Goal: Task Accomplishment & Management: Manage account settings

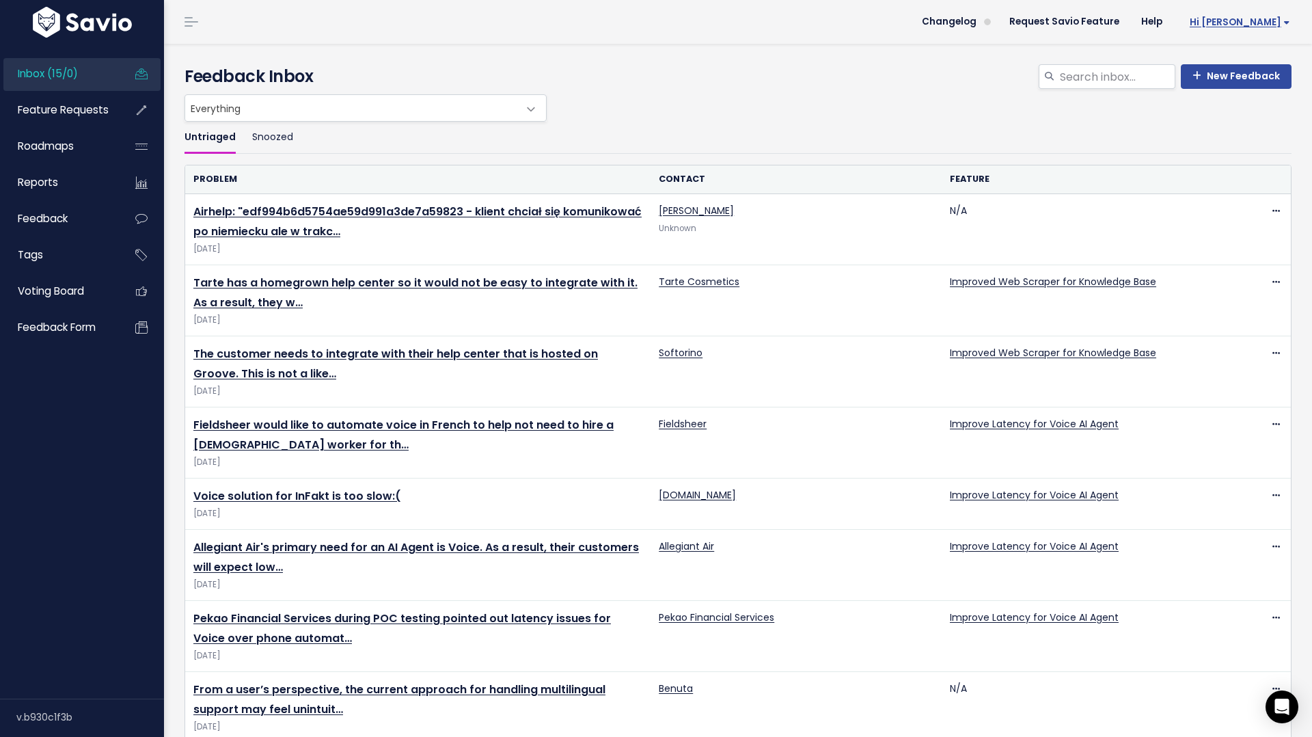
click at [1281, 25] on span "Hi [PERSON_NAME]" at bounding box center [1240, 22] width 100 height 10
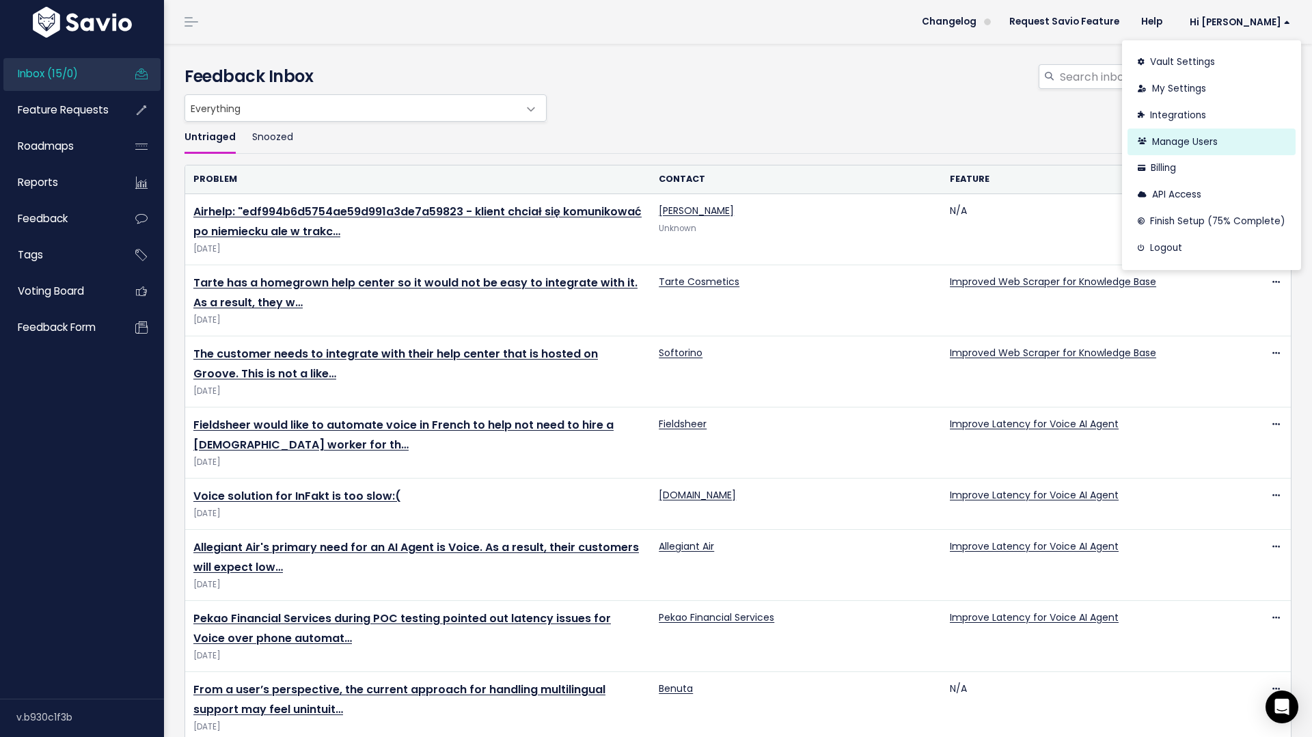
click at [1186, 146] on link "Manage Users" at bounding box center [1212, 141] width 168 height 27
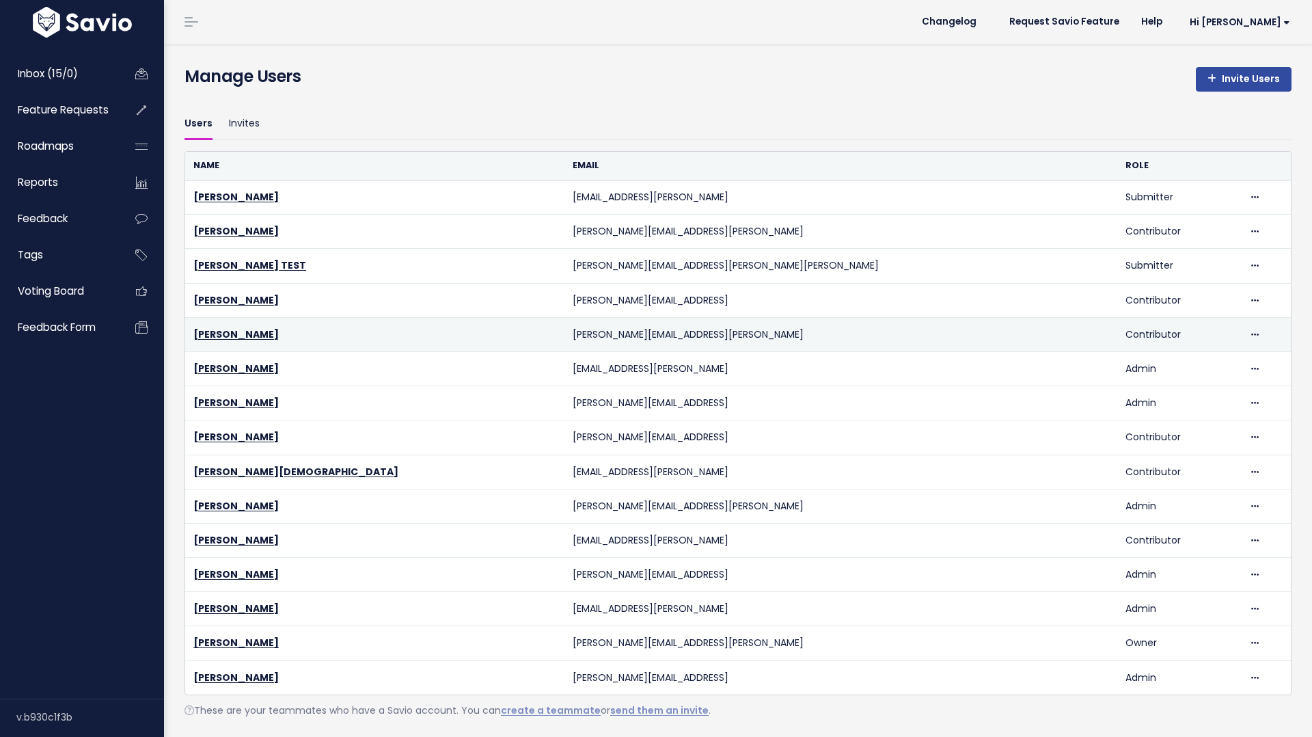
scroll to position [36, 0]
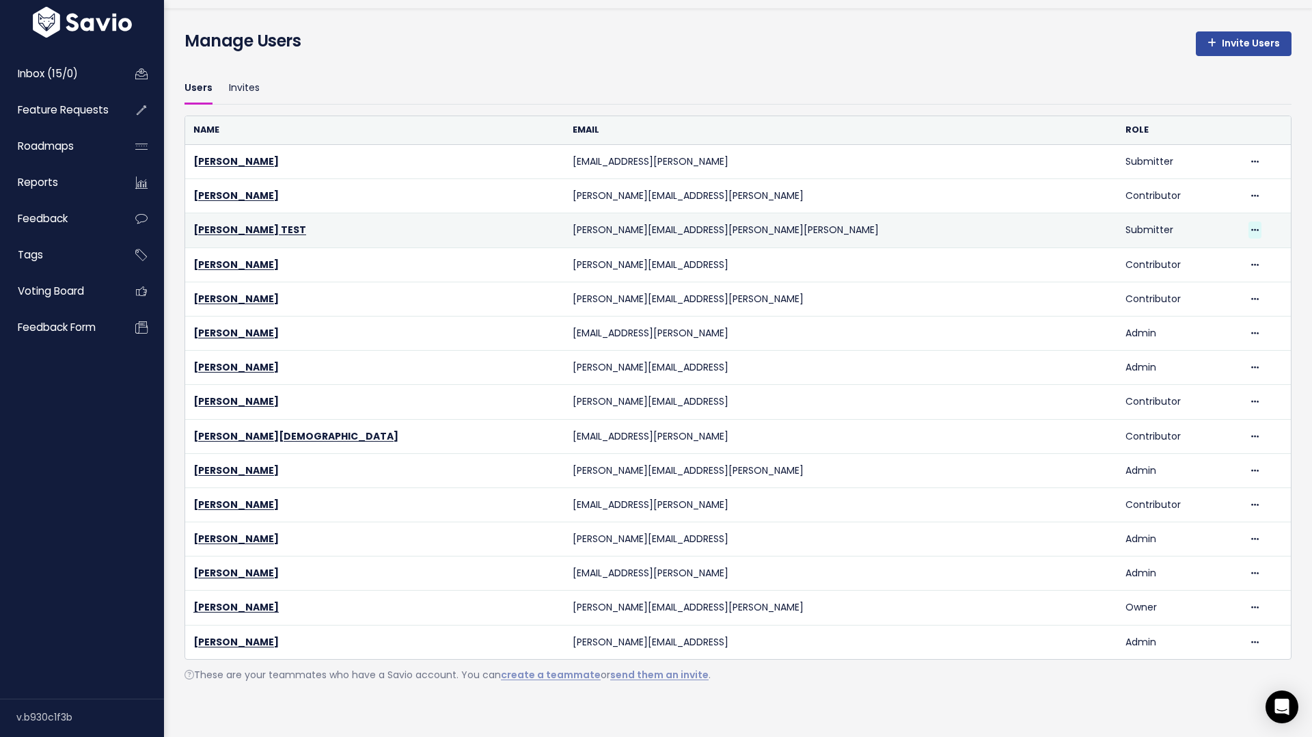
click at [1249, 227] on span at bounding box center [1255, 229] width 13 height 17
click at [1185, 260] on link "Delete" at bounding box center [1184, 267] width 98 height 27
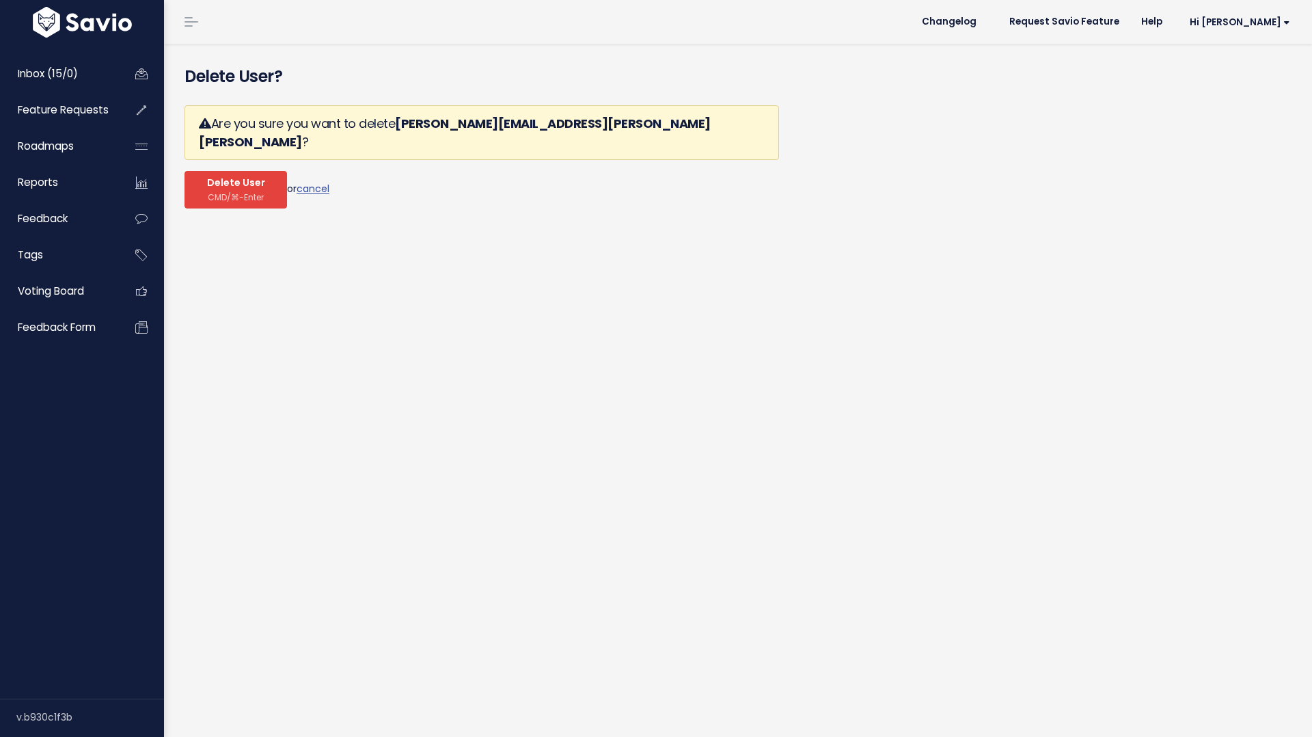
click at [234, 177] on span "Delete User" at bounding box center [236, 183] width 58 height 12
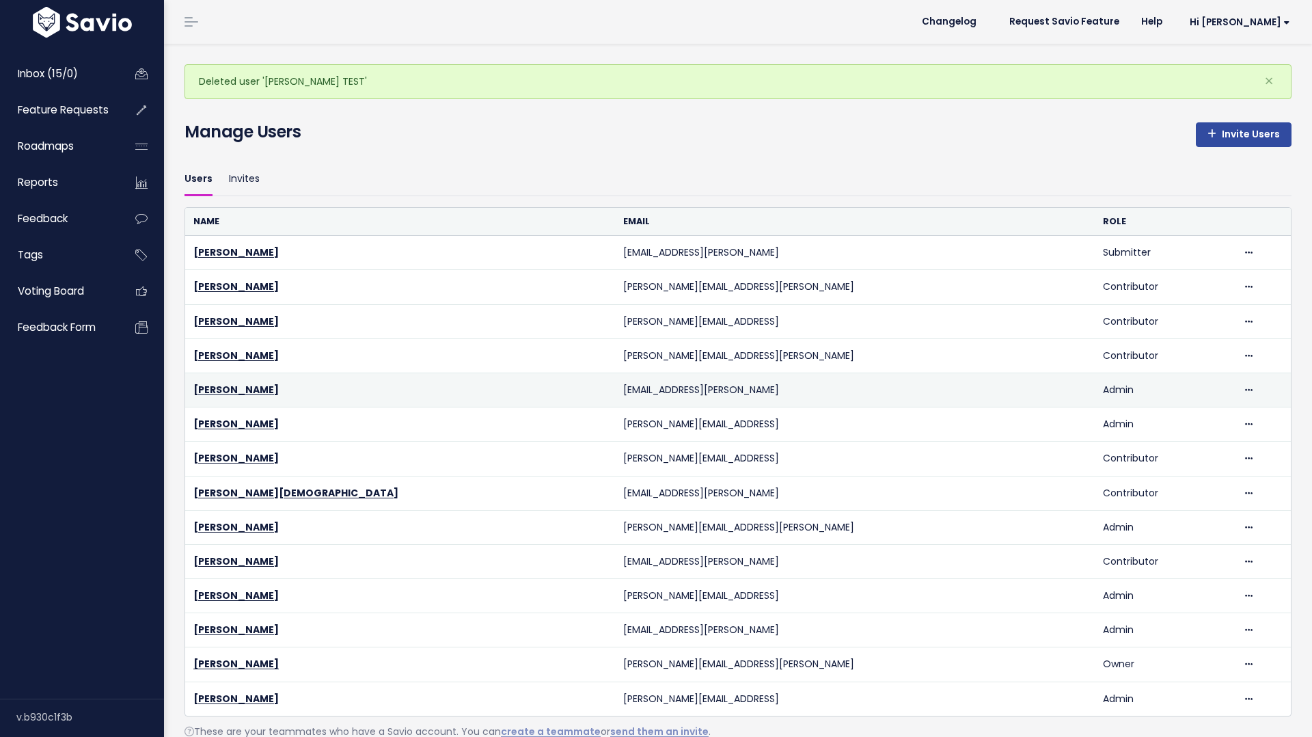
scroll to position [57, 0]
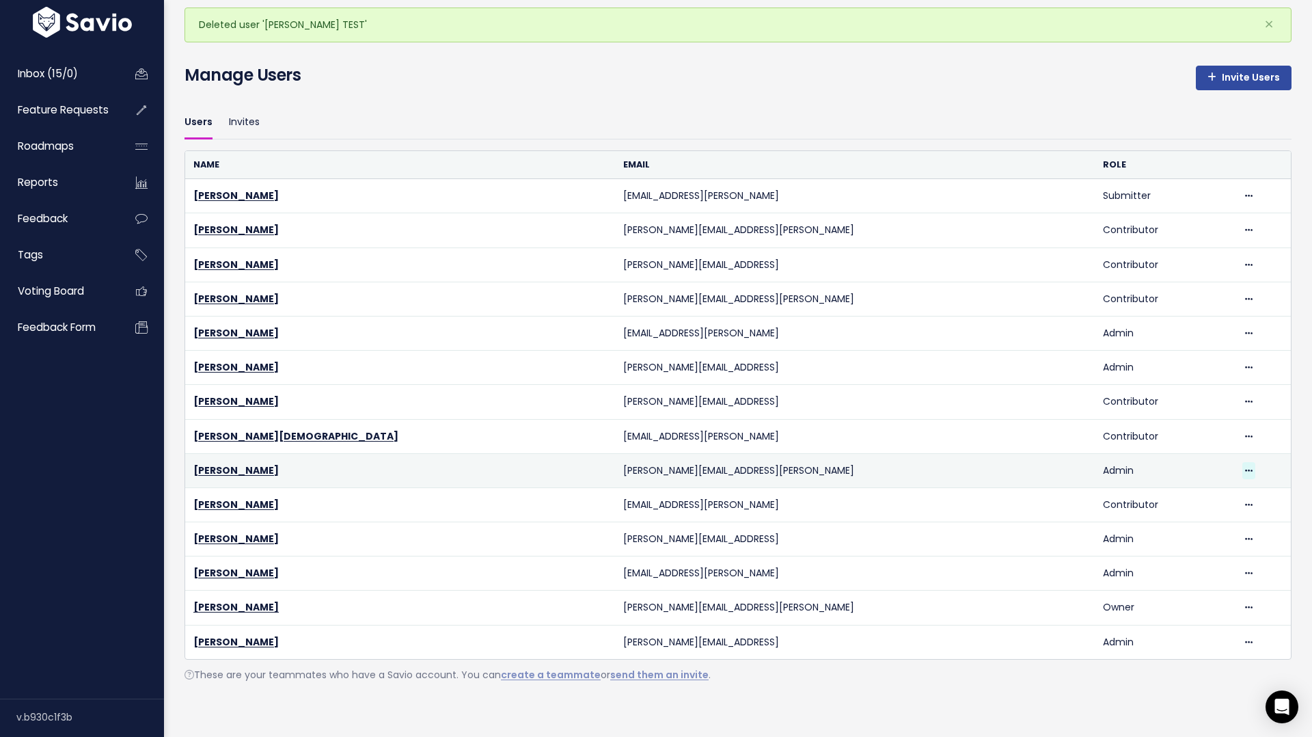
click at [1245, 472] on icon at bounding box center [1249, 471] width 8 height 9
click at [217, 472] on link "[PERSON_NAME]" at bounding box center [235, 470] width 85 height 14
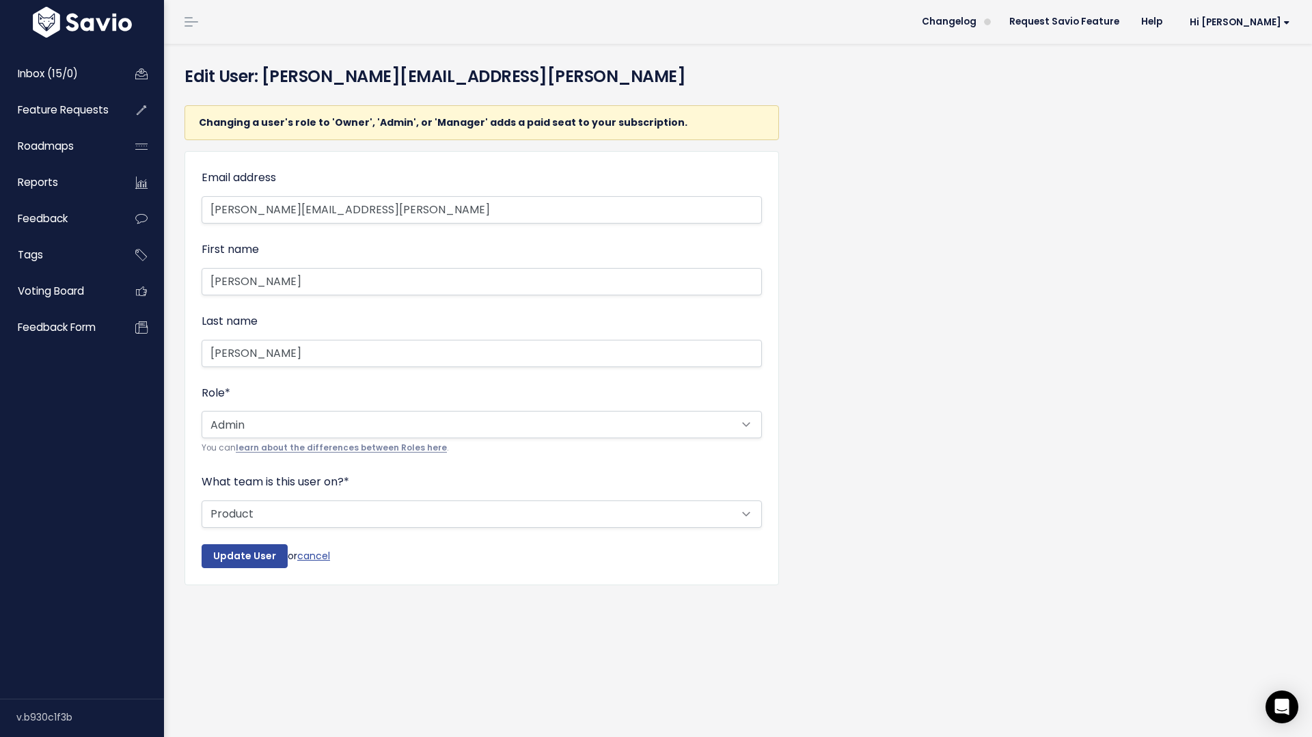
click at [331, 446] on link "learn about the differences between Roles here" at bounding box center [341, 447] width 211 height 11
click at [37, 77] on span "Inbox (15/0)" at bounding box center [48, 73] width 60 height 14
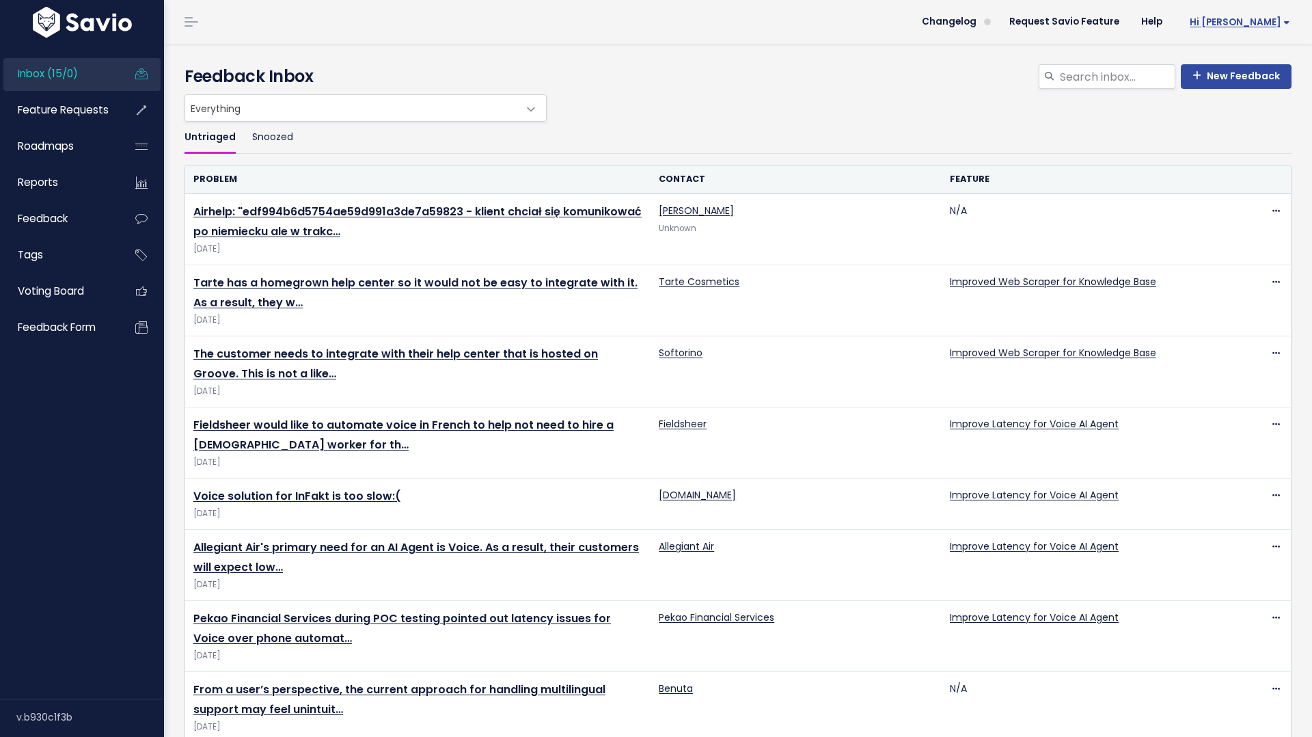
click at [1260, 18] on span "Hi [PERSON_NAME]" at bounding box center [1240, 22] width 100 height 10
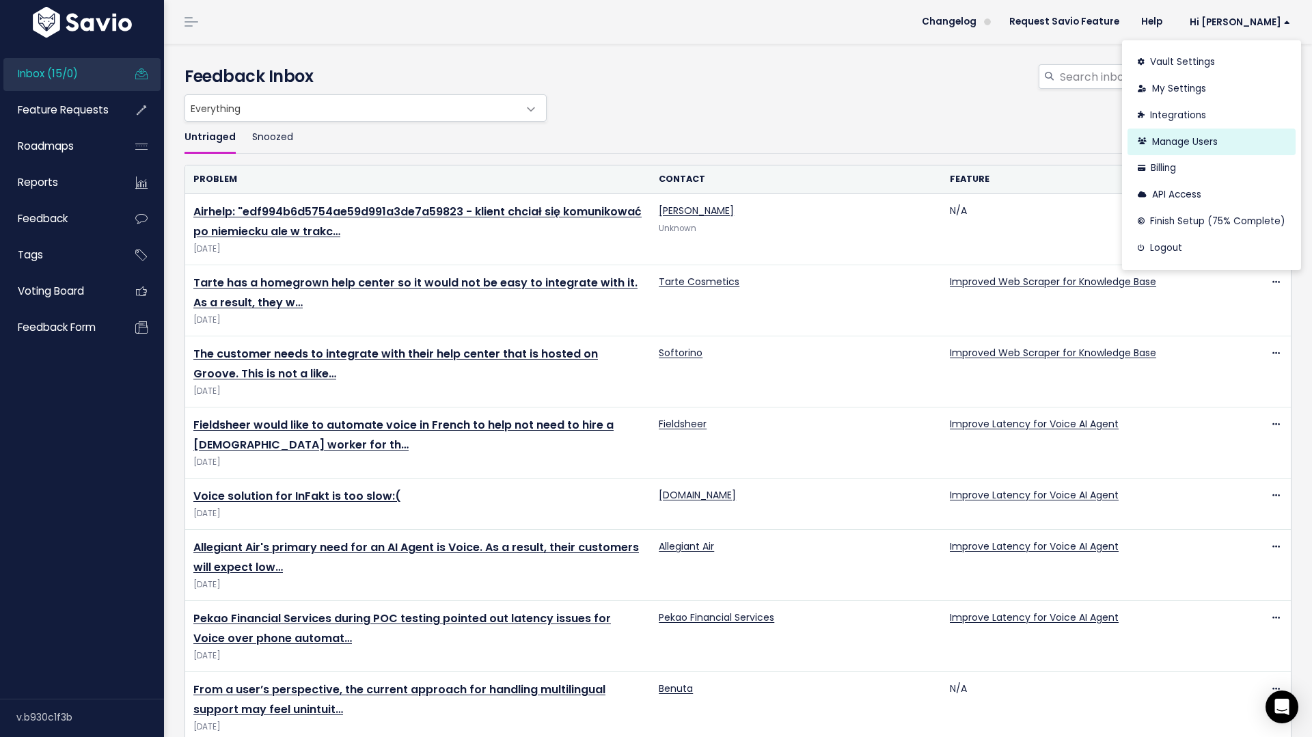
click at [1171, 134] on link "Manage Users" at bounding box center [1212, 141] width 168 height 27
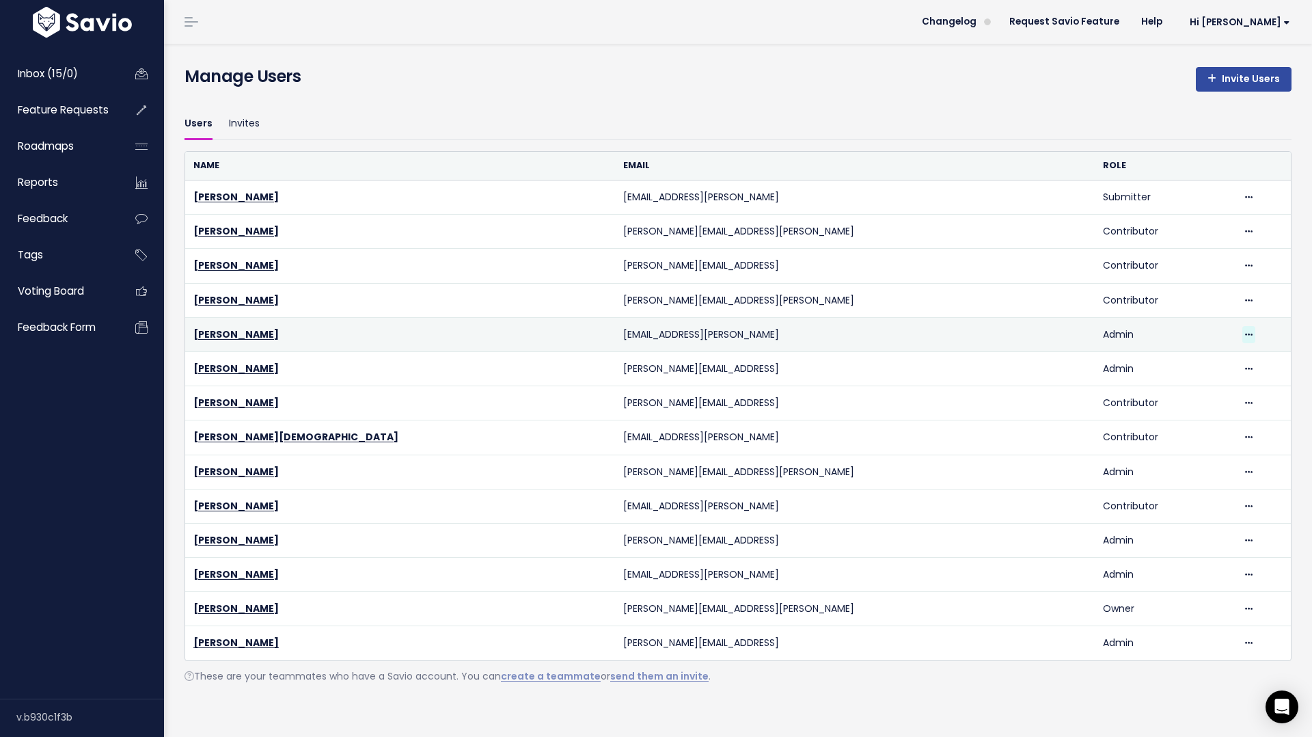
click at [1245, 336] on icon at bounding box center [1249, 335] width 8 height 9
click at [239, 327] on link "Cheyenne Griffith" at bounding box center [235, 334] width 85 height 14
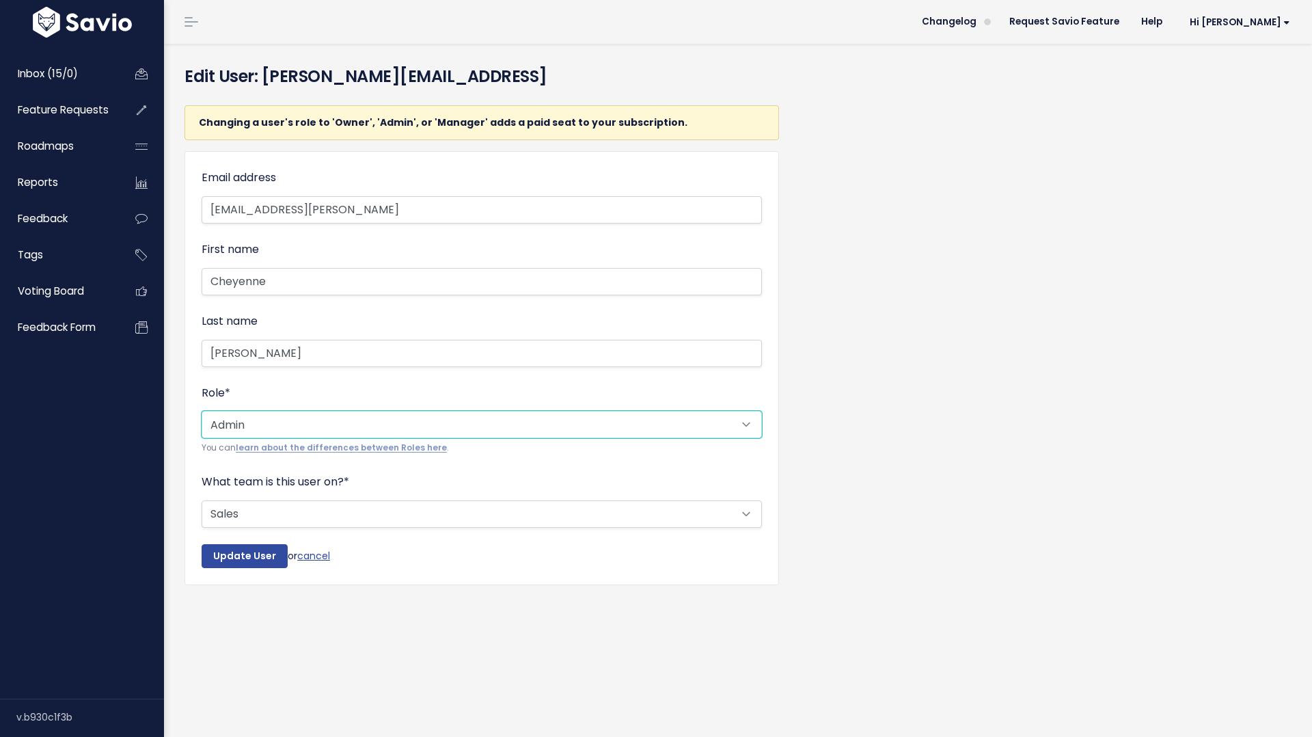
click at [288, 426] on select "--------- Owner Admin Manager Contributor Viewer Submitter" at bounding box center [482, 424] width 560 height 27
select select "CONTRIBUTOR"
click at [202, 411] on select "--------- Owner Admin Manager Contributor Viewer Submitter" at bounding box center [482, 424] width 560 height 27
click at [248, 558] on input "Update User" at bounding box center [245, 556] width 86 height 25
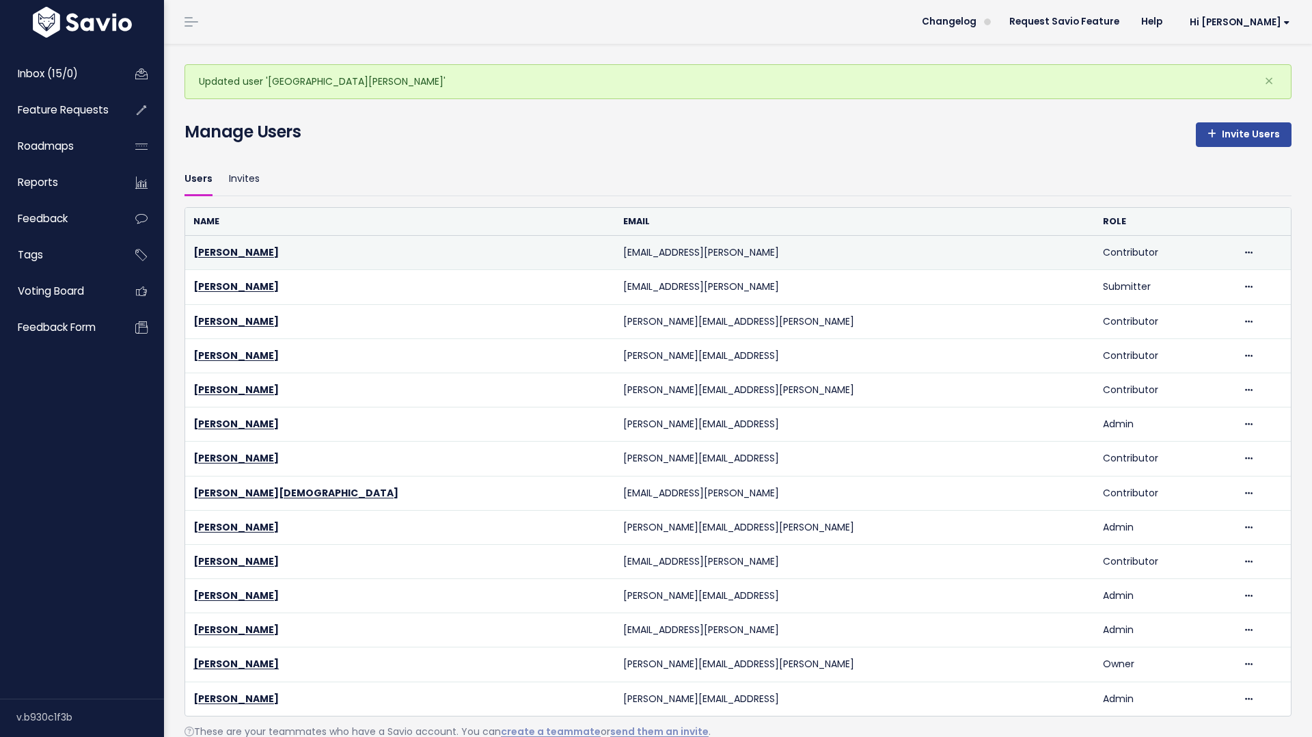
scroll to position [57, 0]
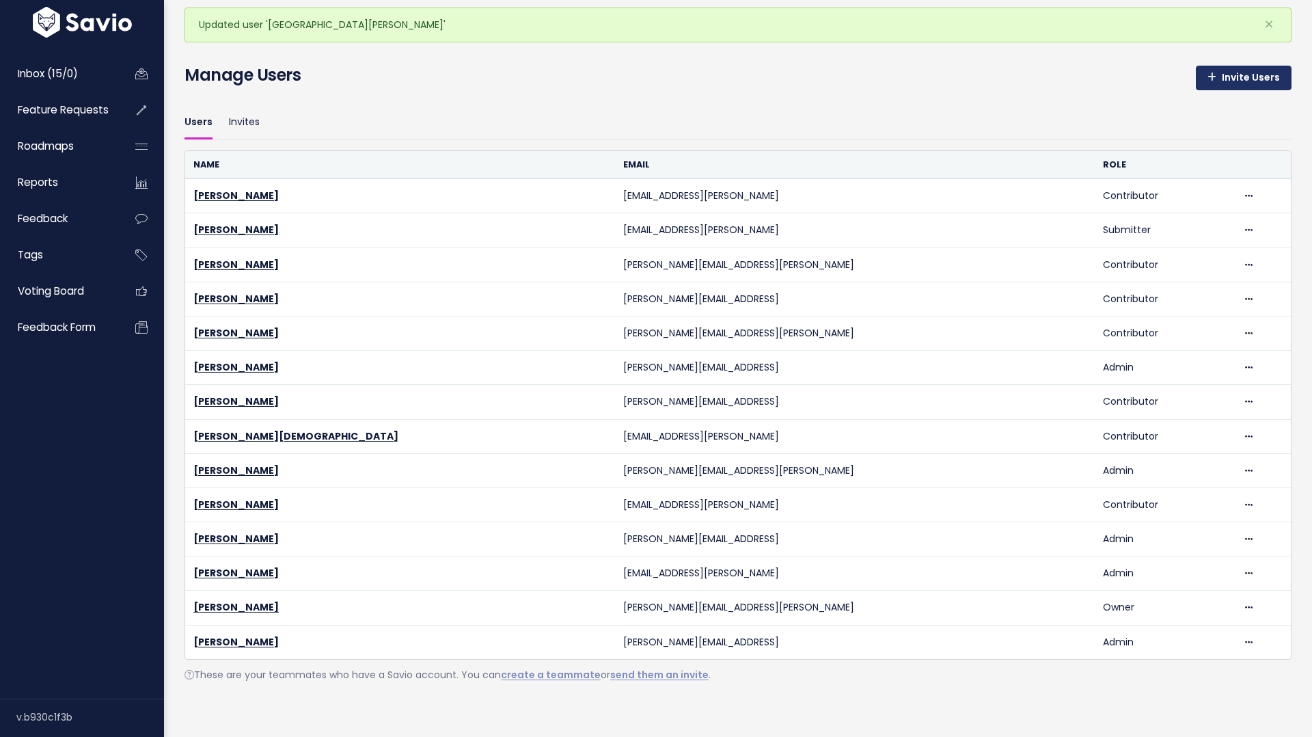
click at [1219, 82] on link "Invite Users" at bounding box center [1244, 78] width 96 height 25
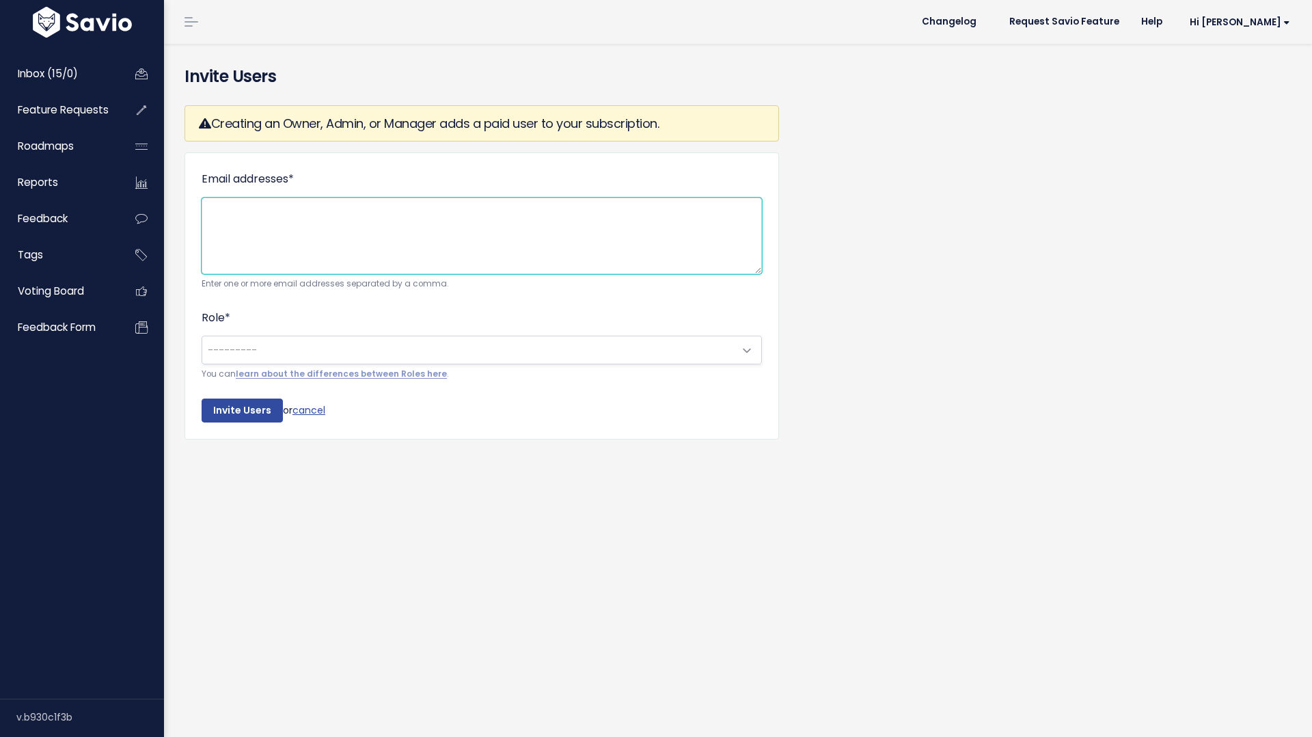
click at [262, 219] on textarea "Email addresses *" at bounding box center [482, 236] width 560 height 77
paste textarea "karol.kaczmarczyk@zowie.ai"
type textarea "karol.kaczmarczyk@zowie.ai"
click at [741, 355] on span at bounding box center [746, 350] width 27 height 27
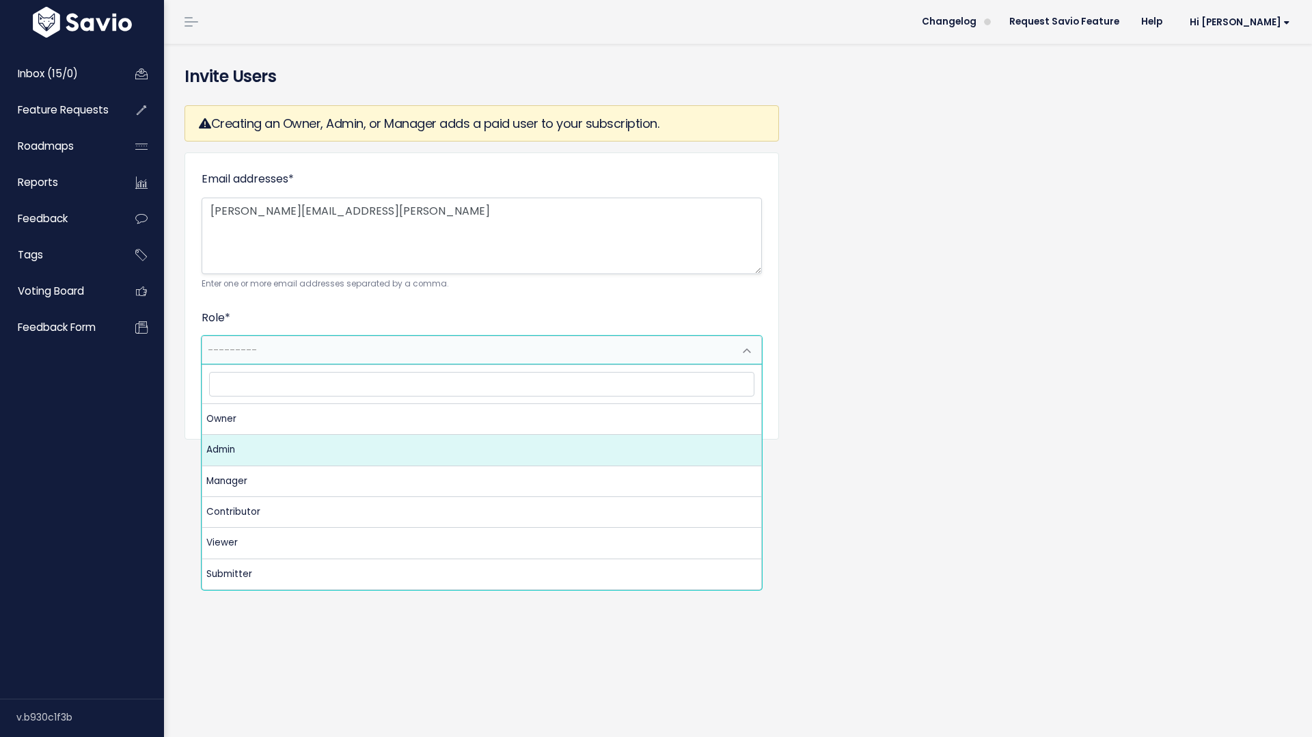
select select "ADMIN"
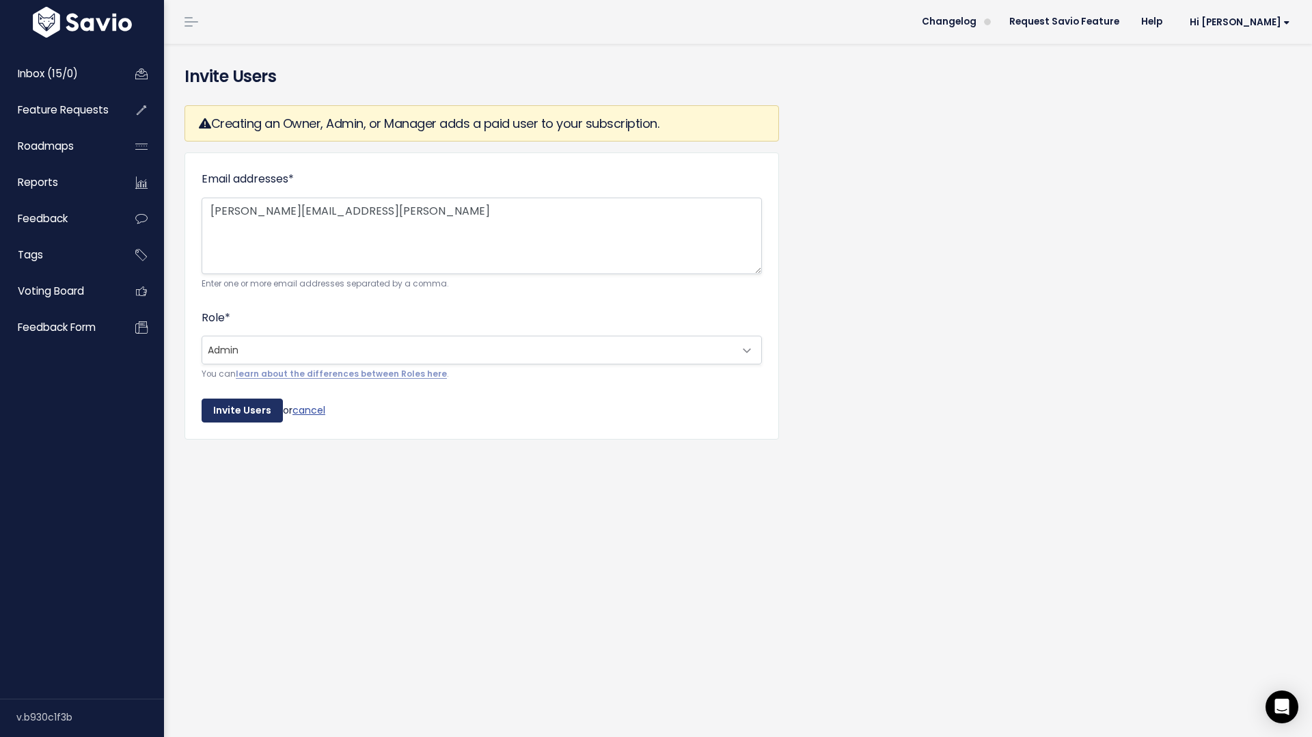
click at [232, 411] on input "Invite Users" at bounding box center [242, 410] width 81 height 25
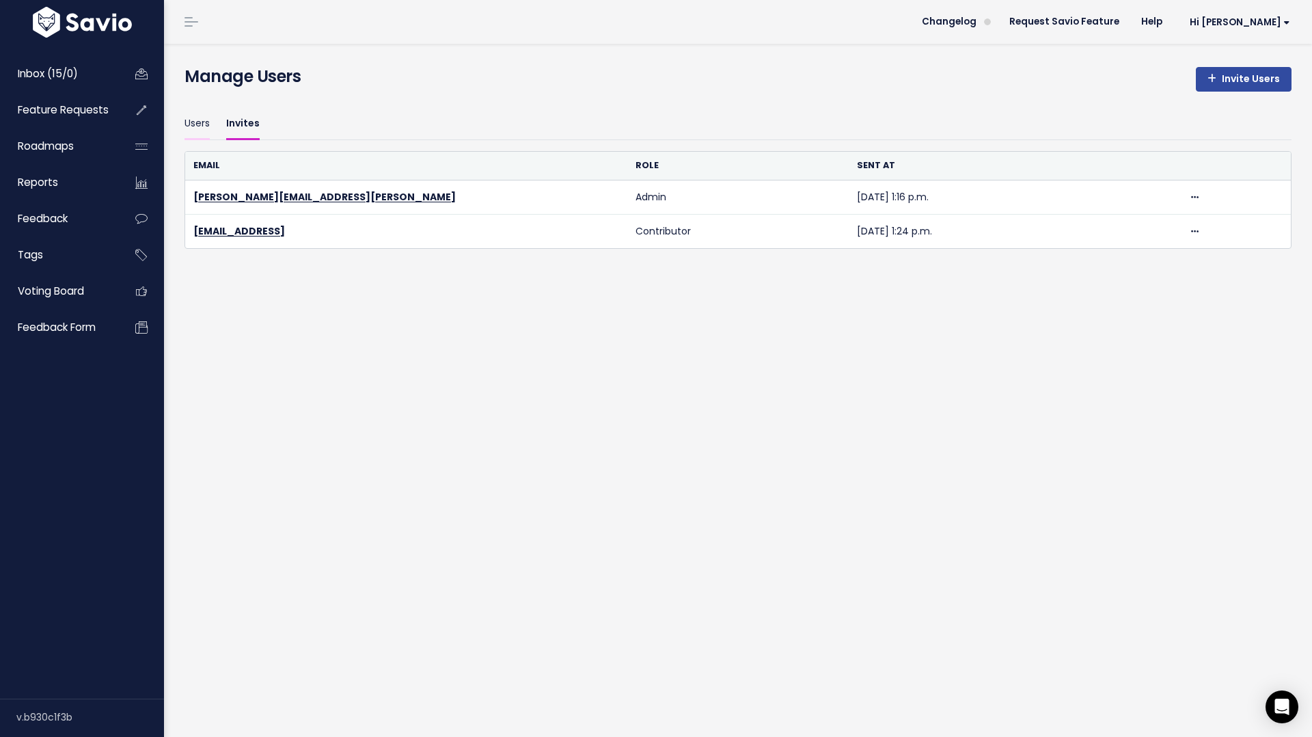
click at [191, 126] on link "Users" at bounding box center [197, 124] width 25 height 32
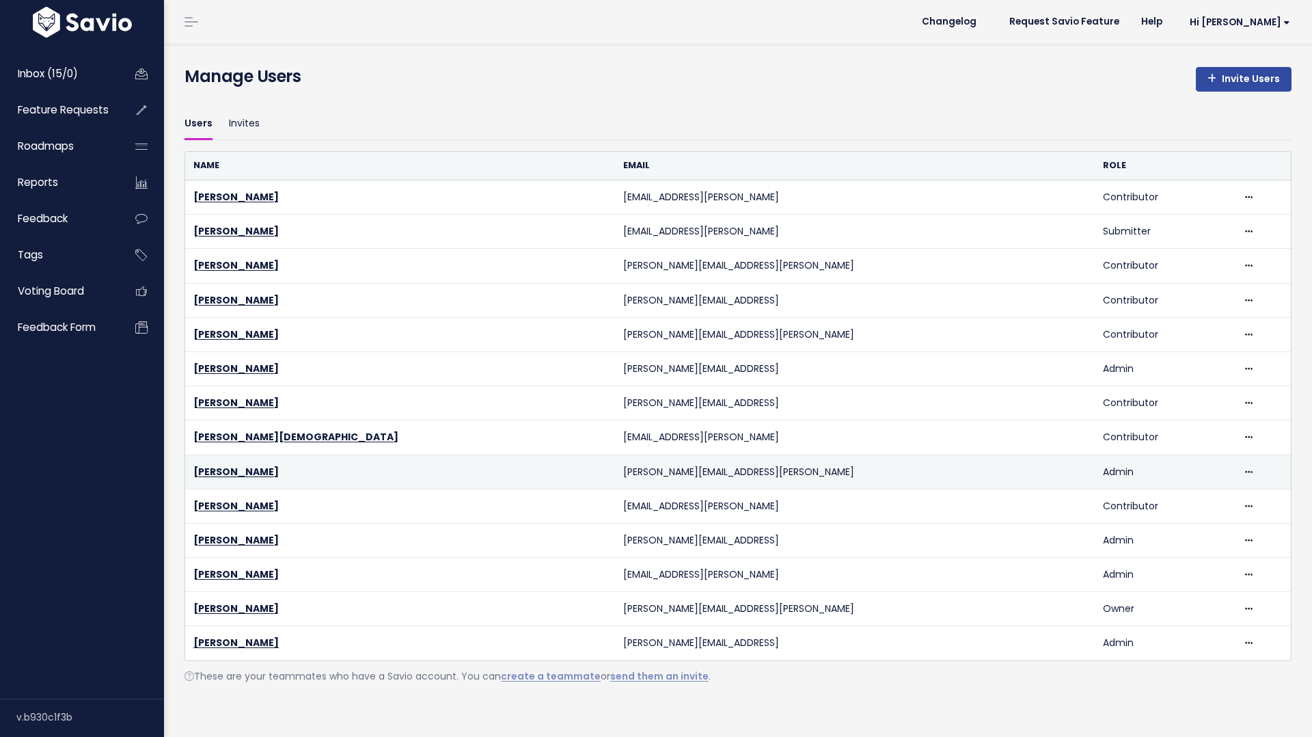
scroll to position [1, 0]
